Goal: Transaction & Acquisition: Purchase product/service

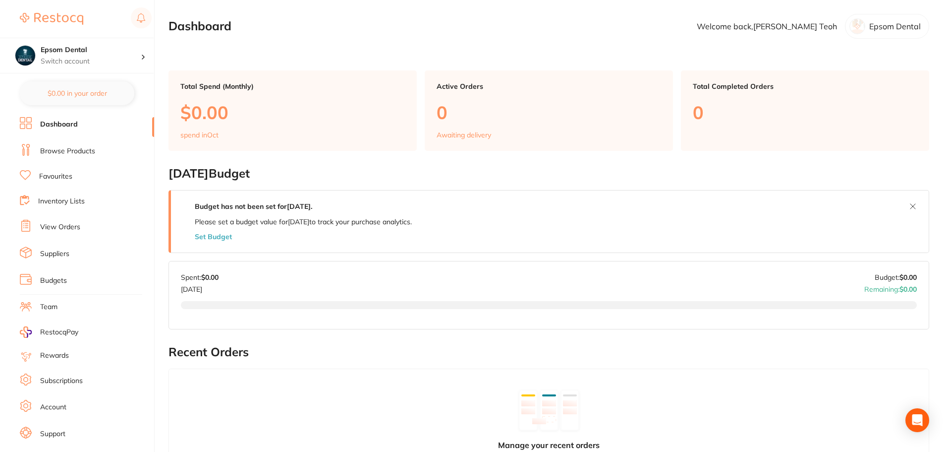
click at [66, 147] on link "Browse Products" at bounding box center [67, 151] width 55 height 10
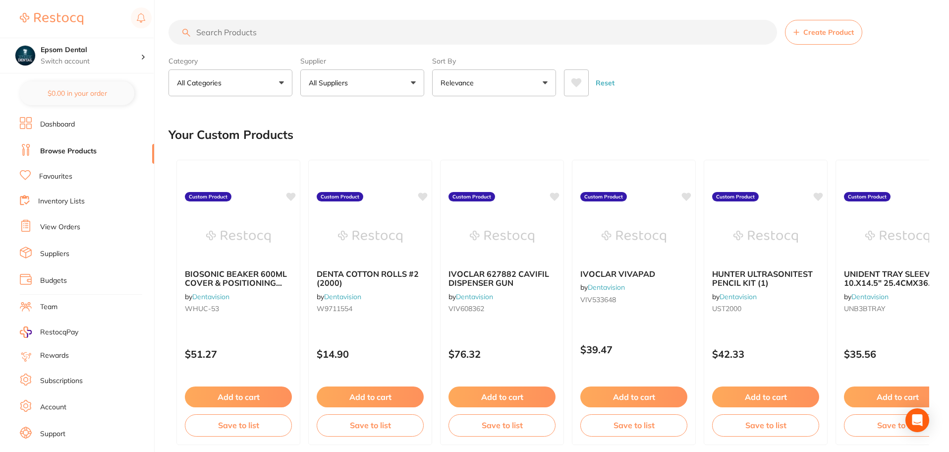
click at [393, 68] on div "Supplier All Suppliers All Suppliers Dentsply Sirona AB Orthodontics [PERSON_NA…" at bounding box center [362, 75] width 124 height 44
click at [385, 81] on button "All Suppliers" at bounding box center [362, 82] width 124 height 27
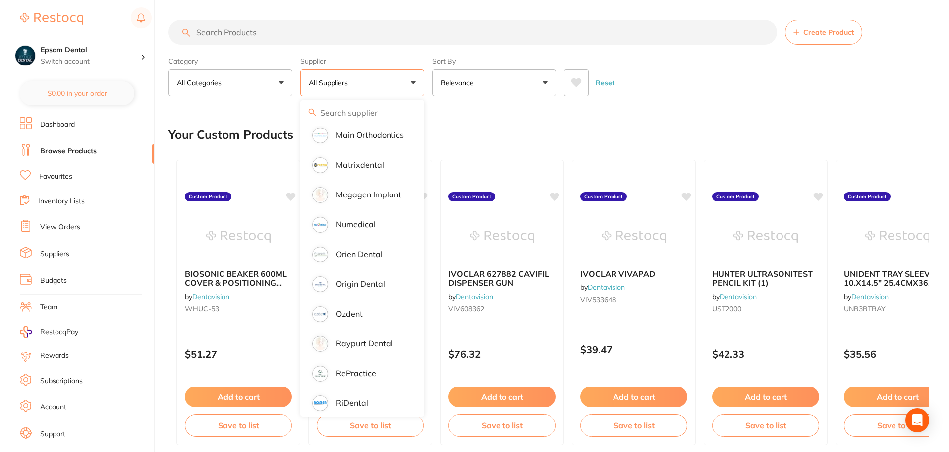
scroll to position [793, 0]
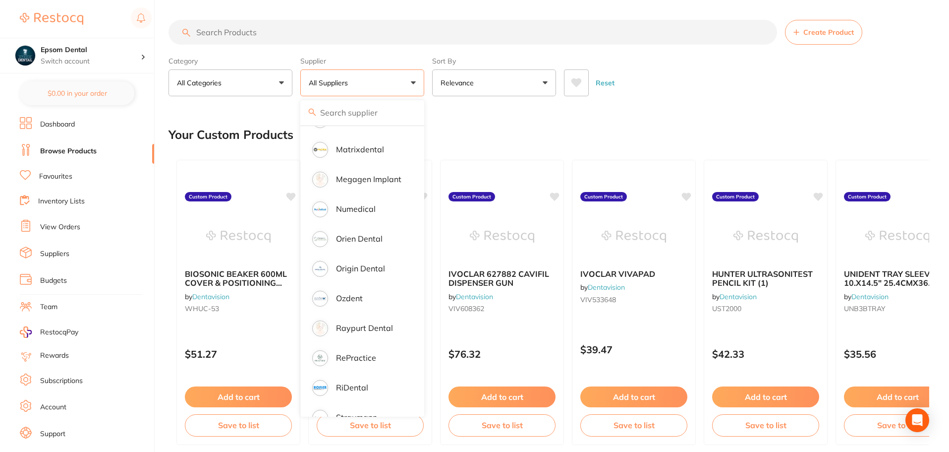
click at [219, 40] on input "search" at bounding box center [473, 32] width 609 height 25
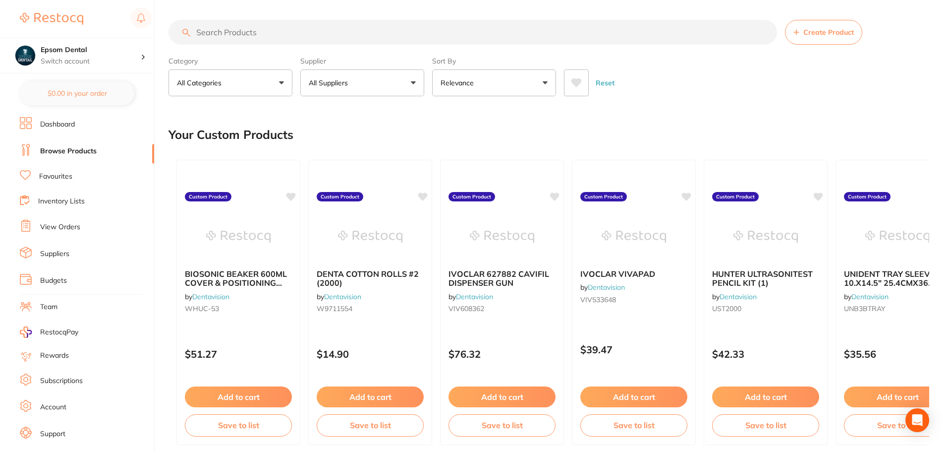
click at [393, 84] on button "All Suppliers" at bounding box center [362, 82] width 124 height 27
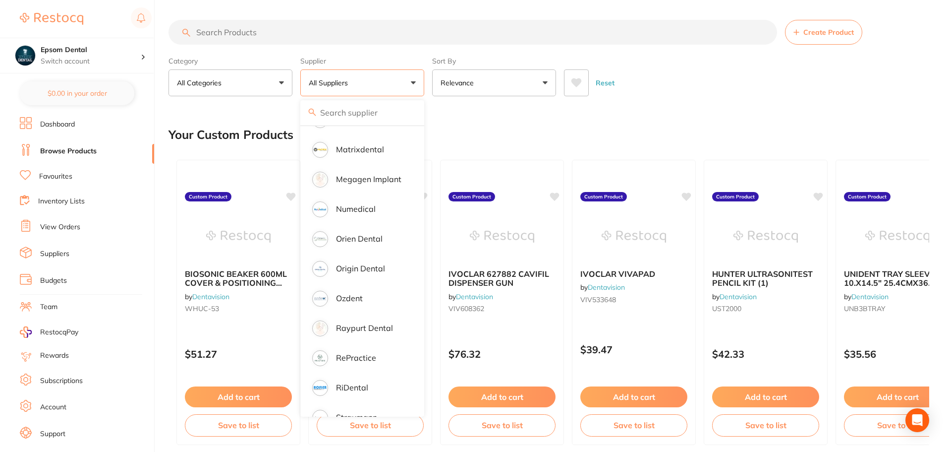
click at [364, 39] on input "search" at bounding box center [473, 32] width 609 height 25
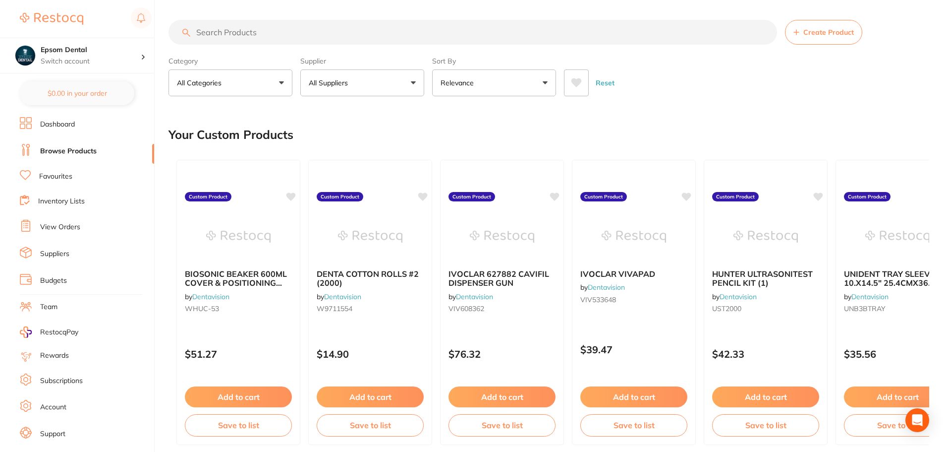
click at [326, 28] on input "search" at bounding box center [473, 32] width 609 height 25
